Goal: Information Seeking & Learning: Learn about a topic

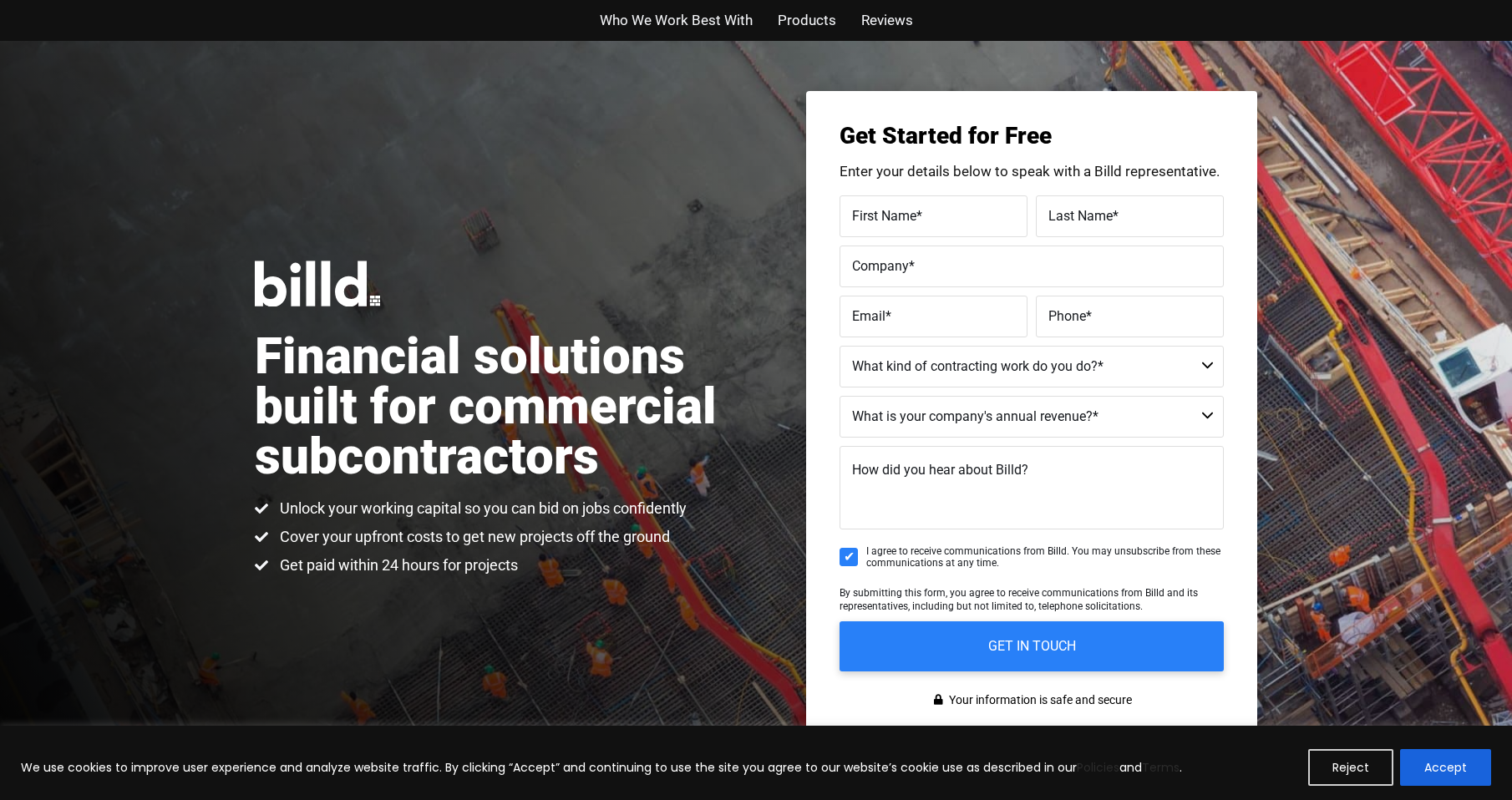
click at [801, 13] on span "Products" at bounding box center [806, 20] width 59 height 25
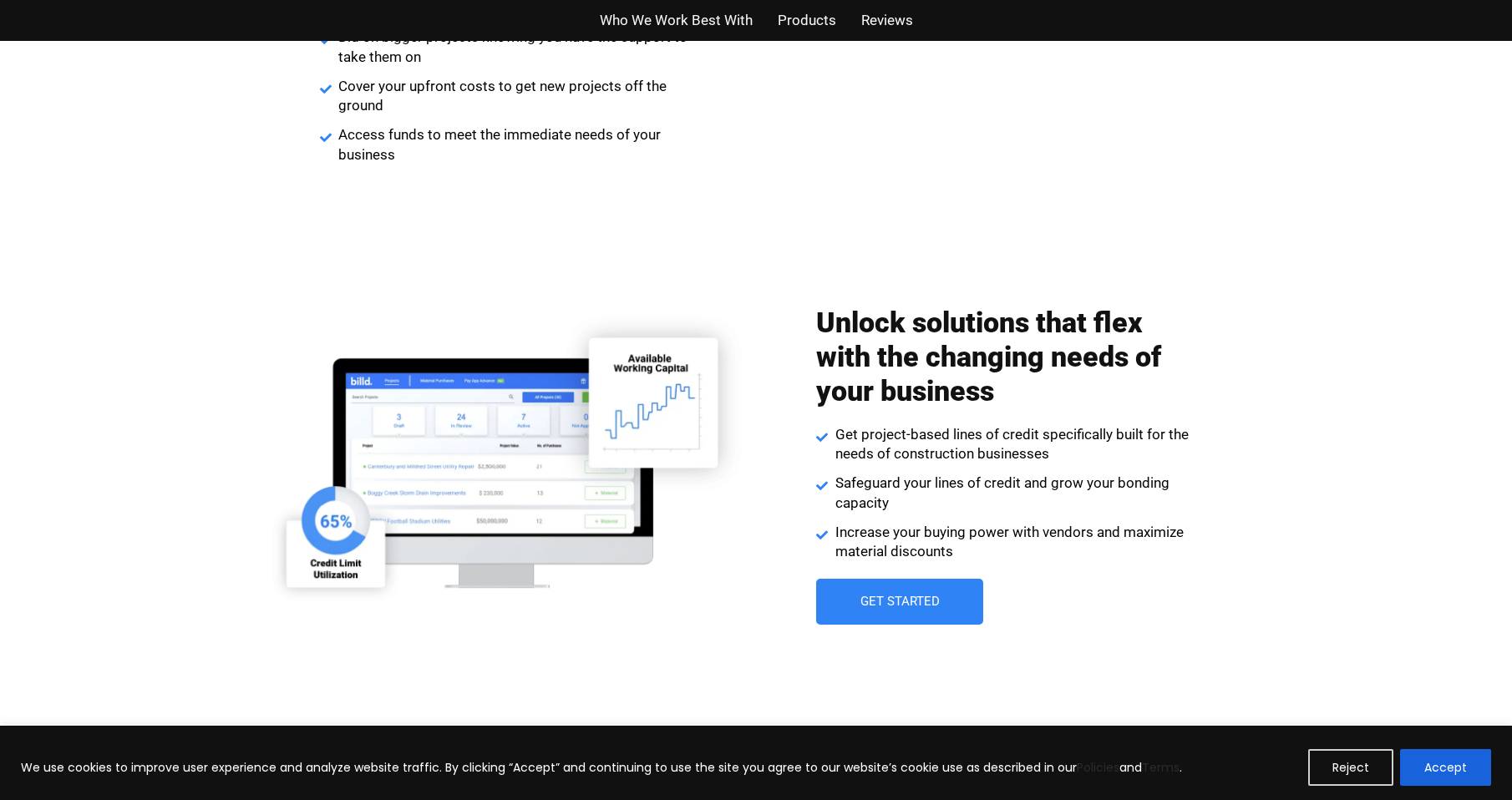
scroll to position [2383, 0]
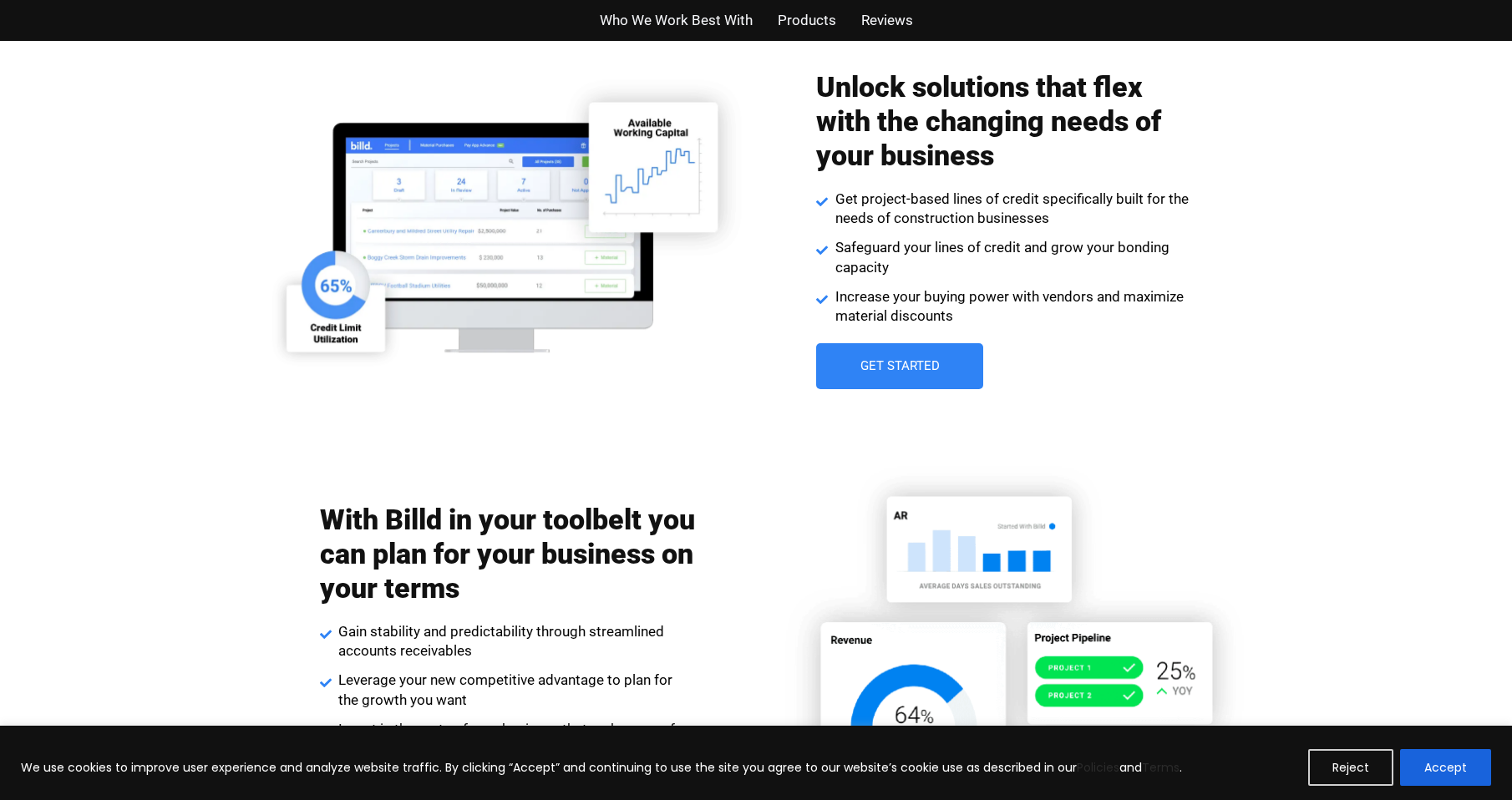
click at [697, 18] on span "Who We Work Best With" at bounding box center [676, 20] width 153 height 25
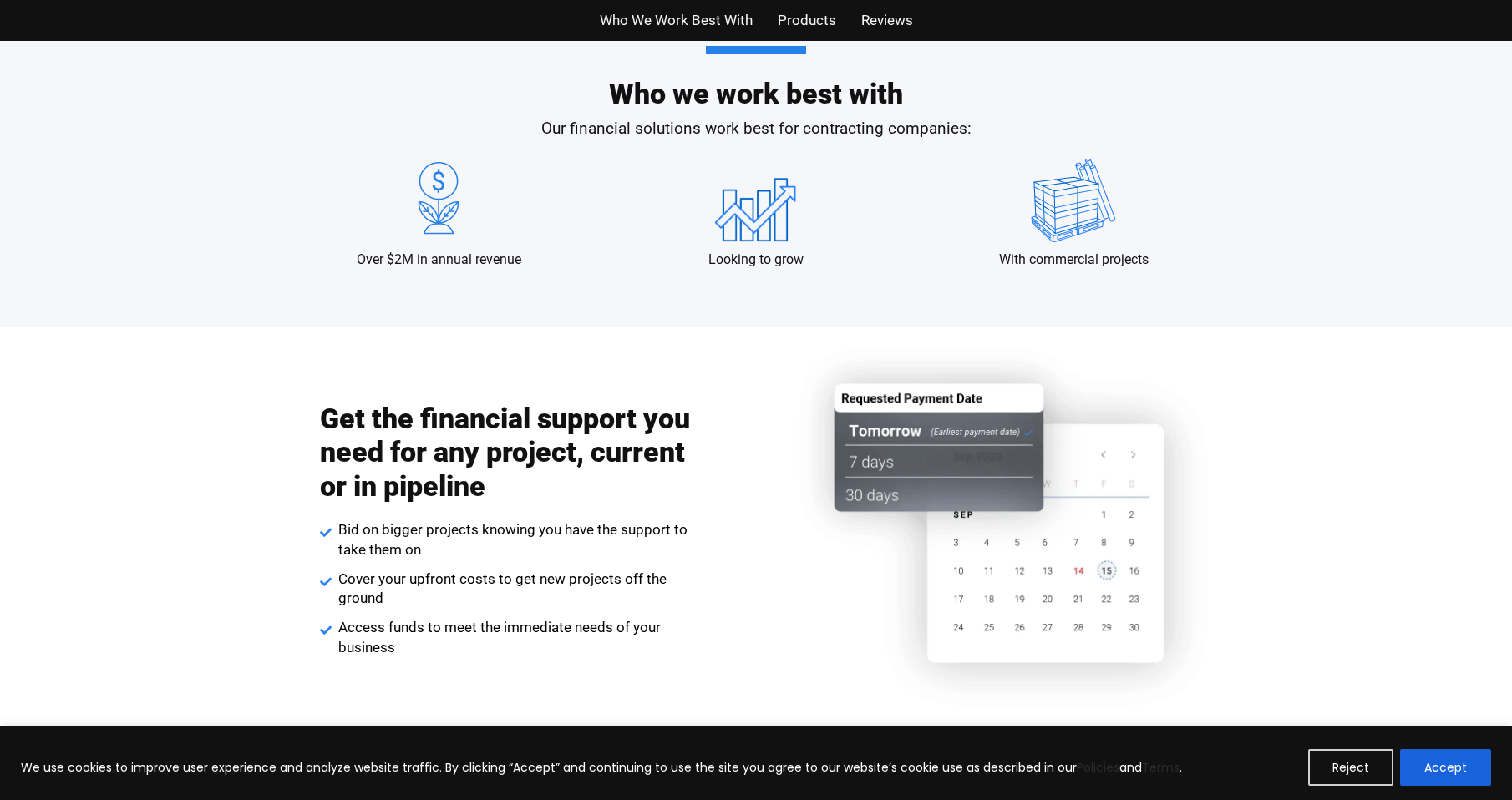
scroll to position [1650, 0]
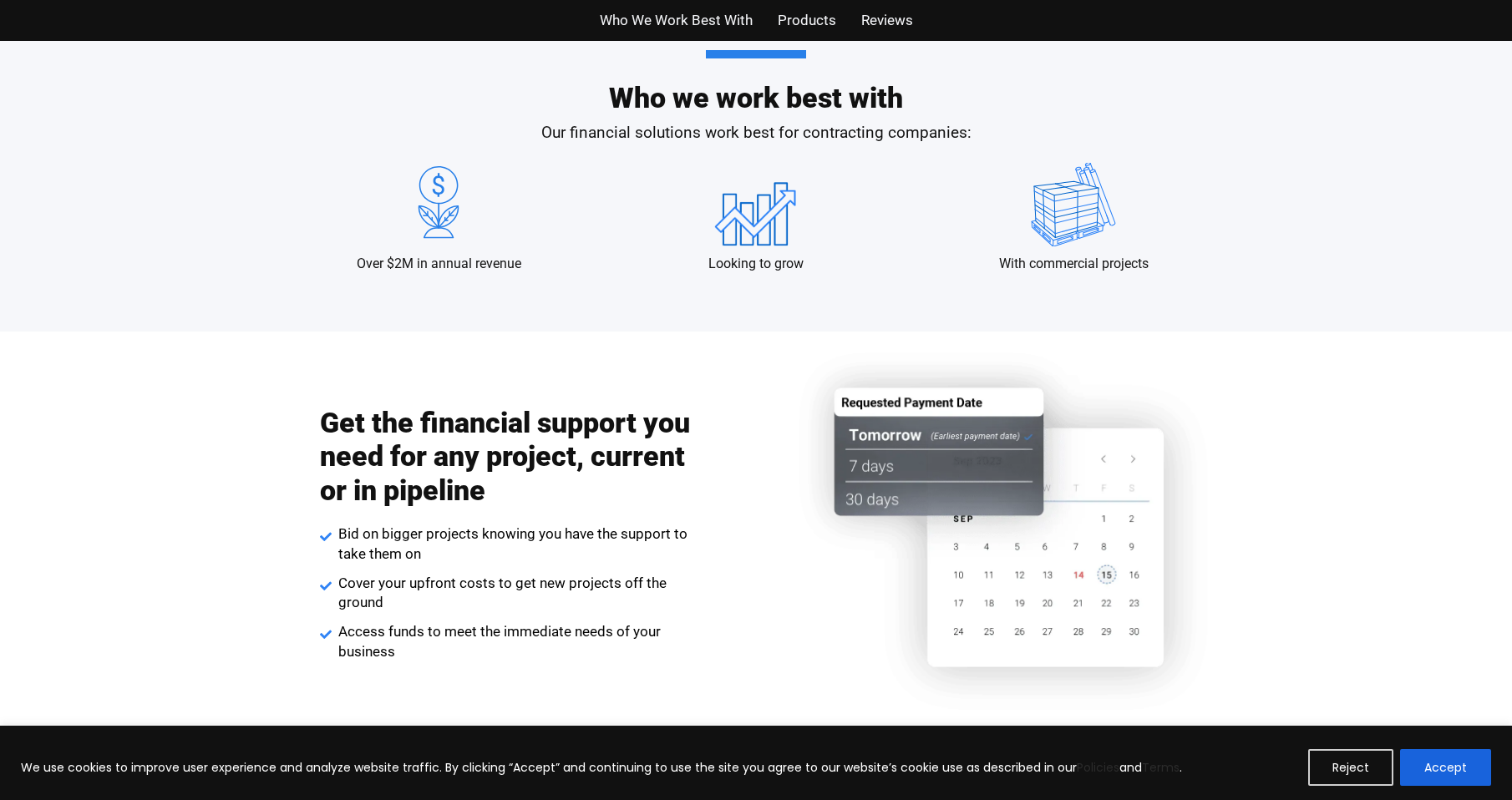
click at [872, 20] on span "Reviews" at bounding box center [887, 20] width 52 height 25
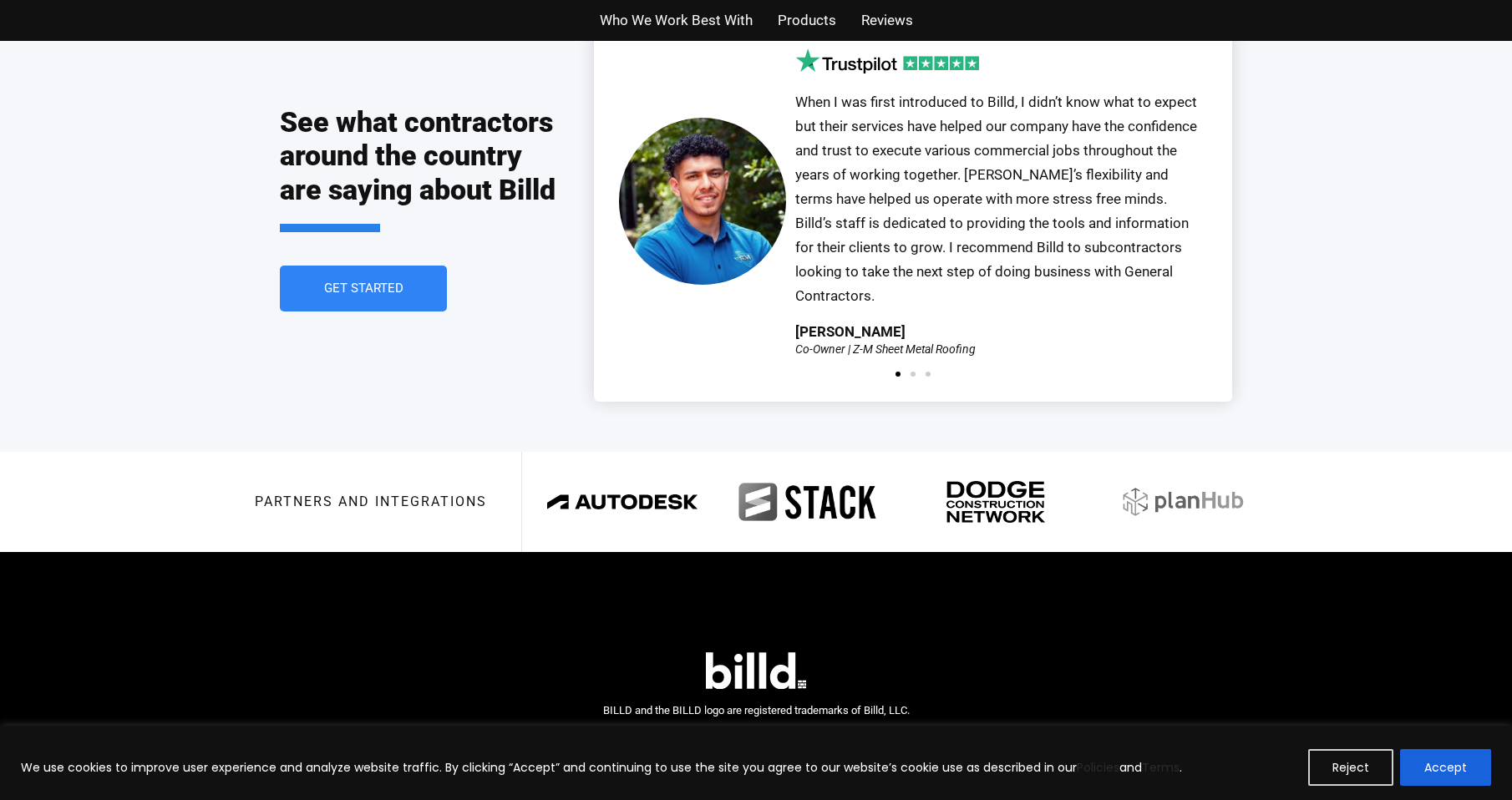
scroll to position [3790, 0]
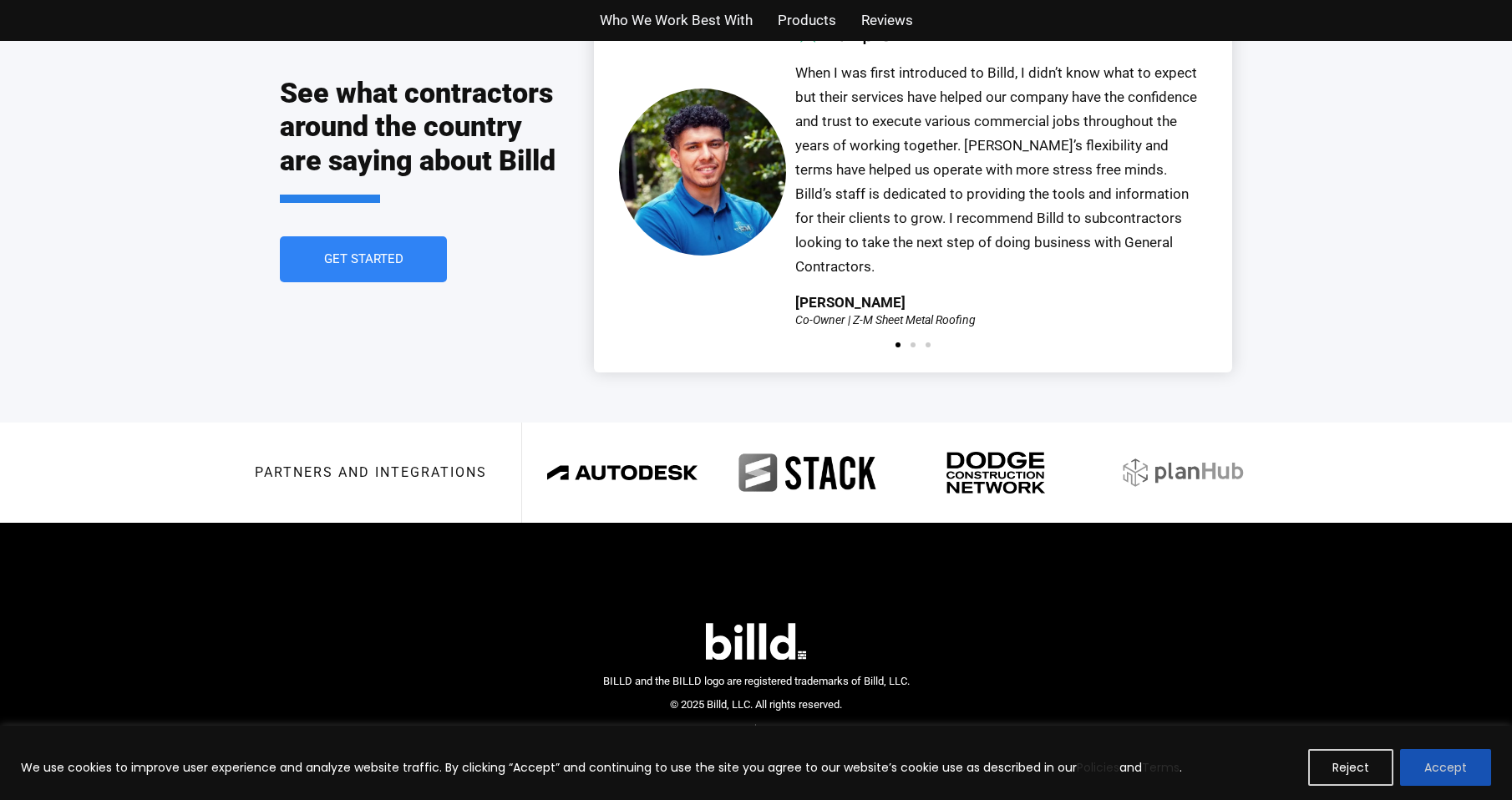
click at [1459, 777] on button "Accept" at bounding box center [1445, 767] width 91 height 36
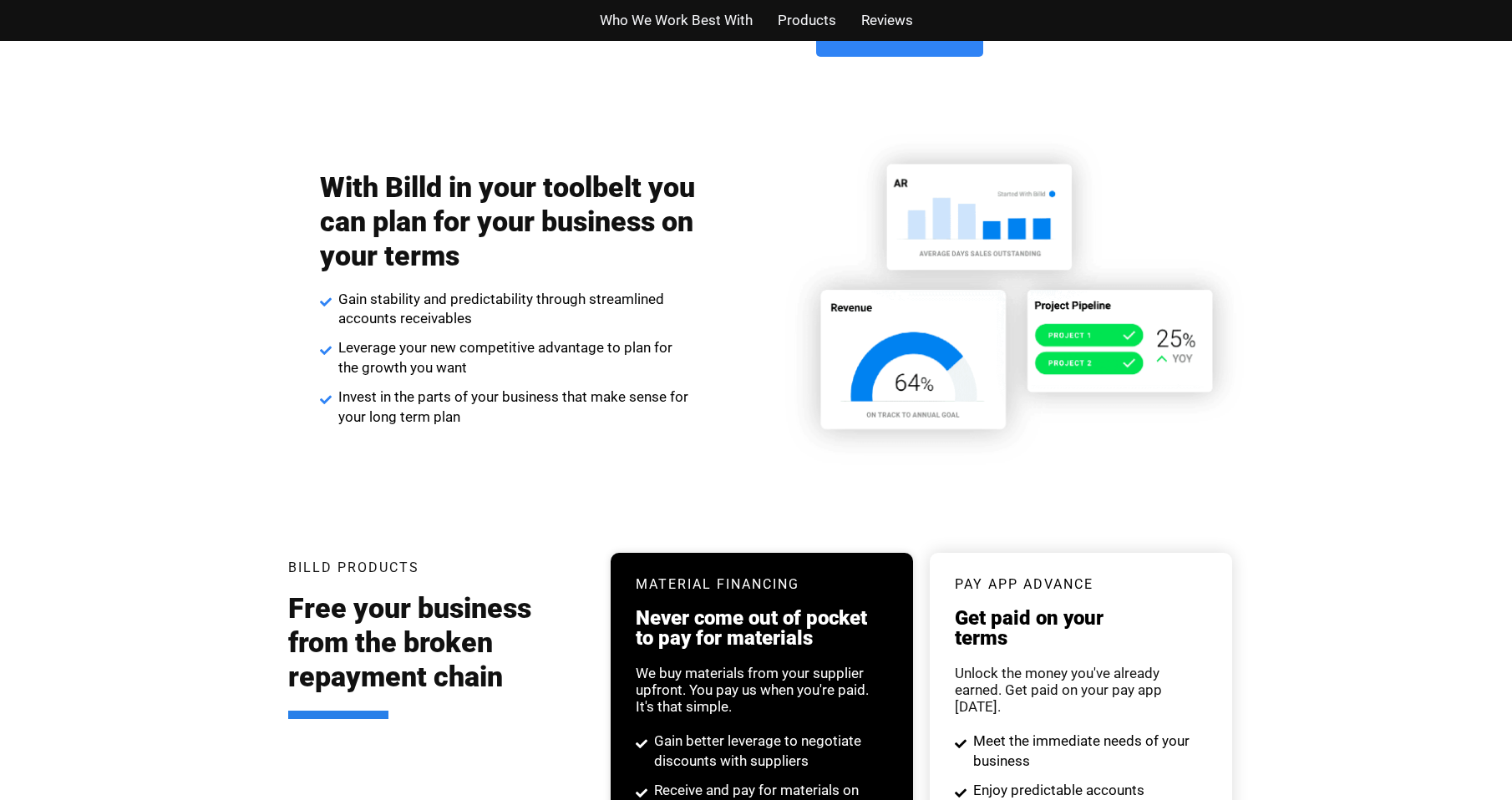
scroll to position [2371, 0]
